Goal: Register for event/course

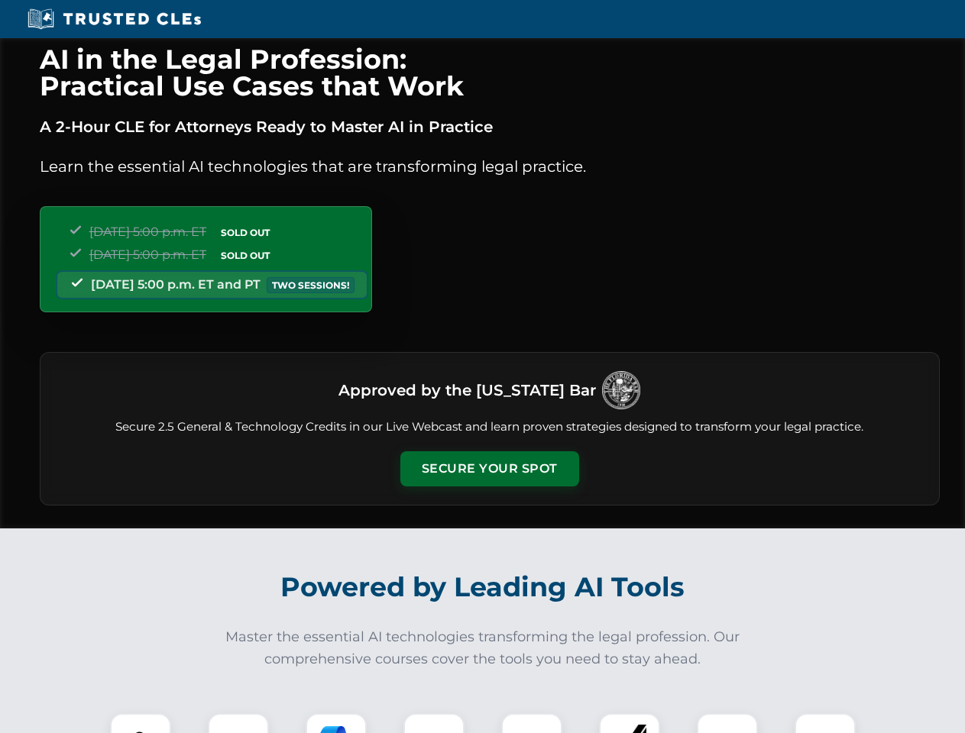
click at [489, 469] on button "Secure Your Spot" at bounding box center [489, 468] width 179 height 35
click at [141, 723] on img at bounding box center [140, 744] width 44 height 44
click at [238, 723] on div at bounding box center [238, 743] width 61 height 61
